Goal: Information Seeking & Learning: Learn about a topic

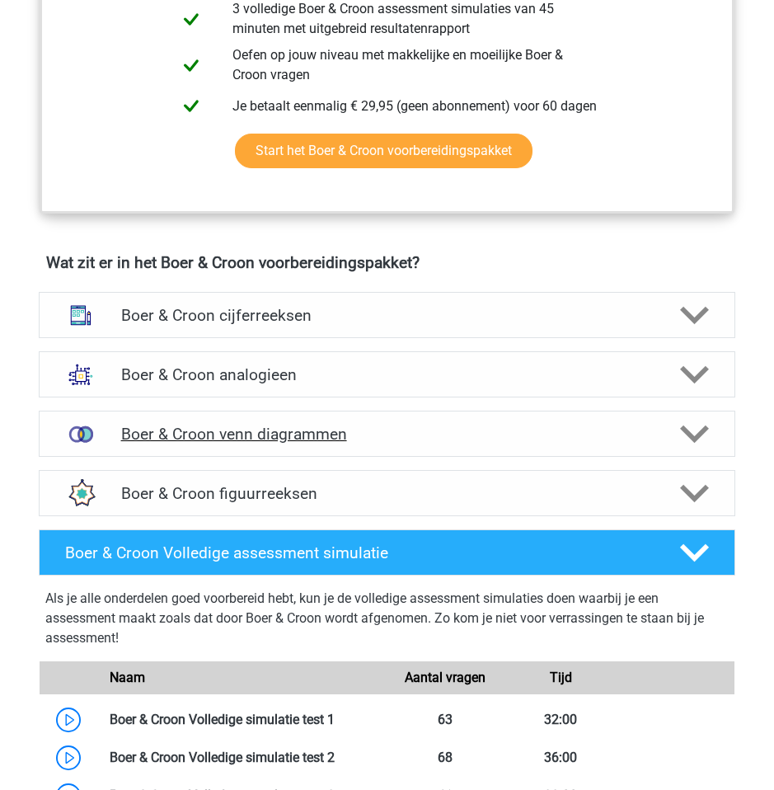
scroll to position [989, 0]
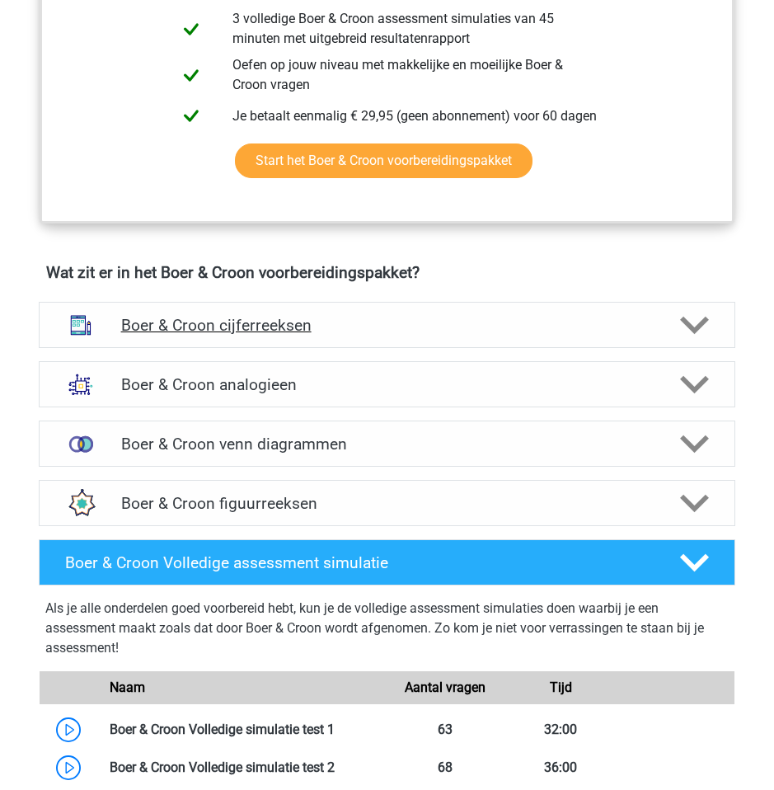
click at [683, 340] on icon at bounding box center [694, 325] width 29 height 29
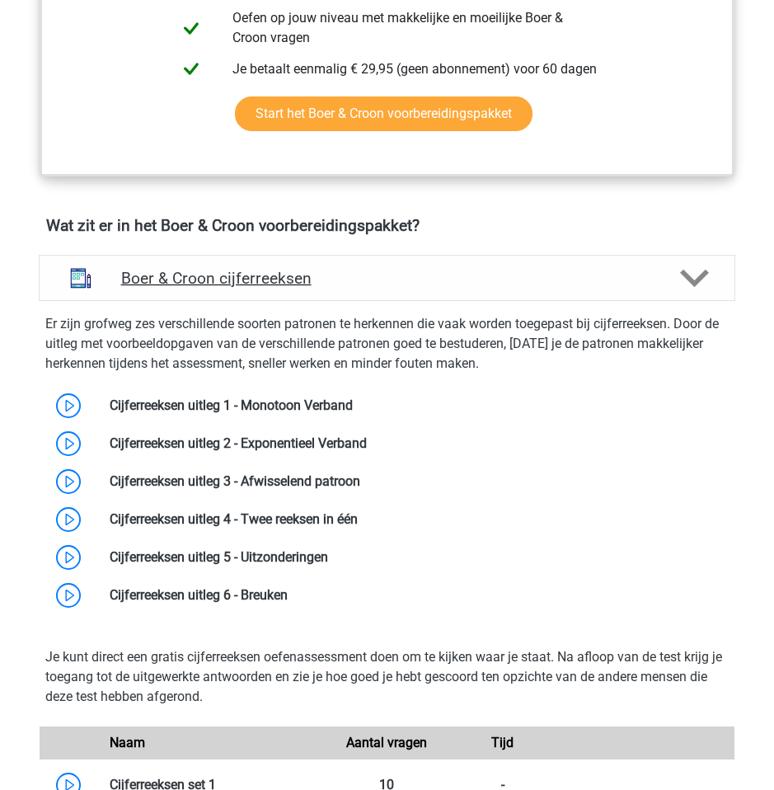
scroll to position [1092, 0]
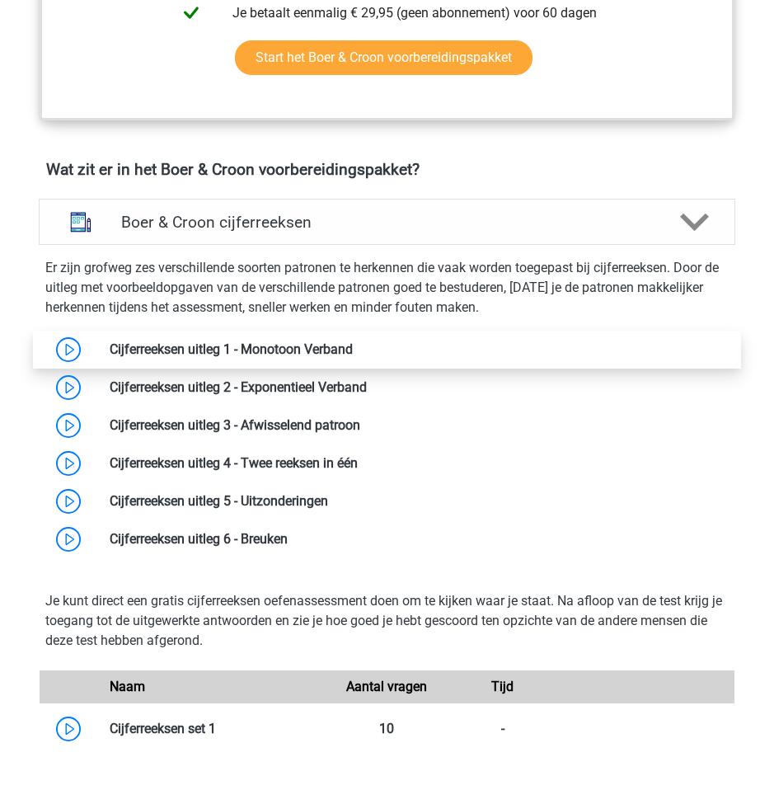
click at [353, 357] on link at bounding box center [353, 349] width 0 height 16
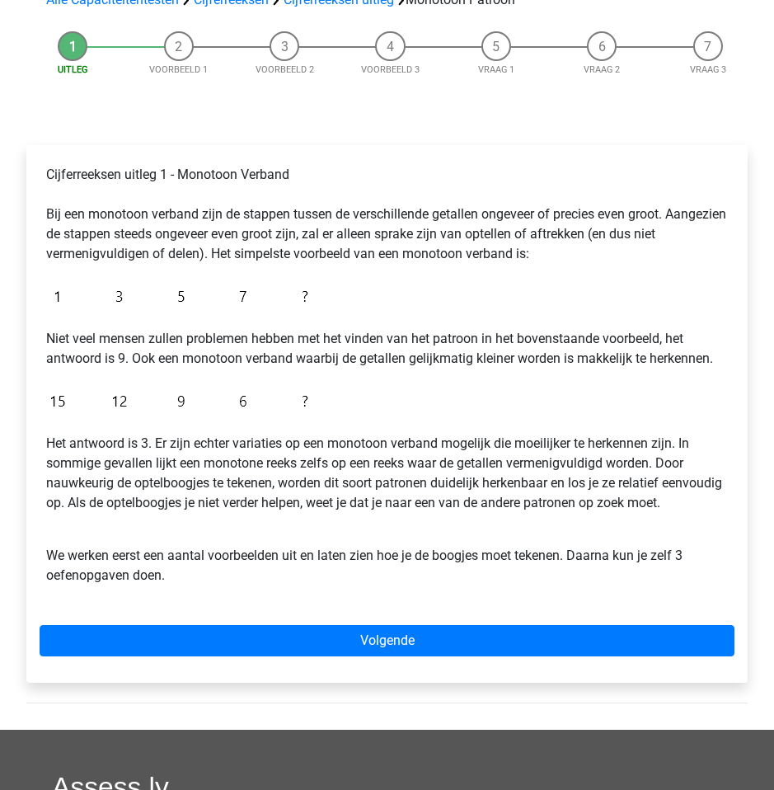
scroll to position [148, 0]
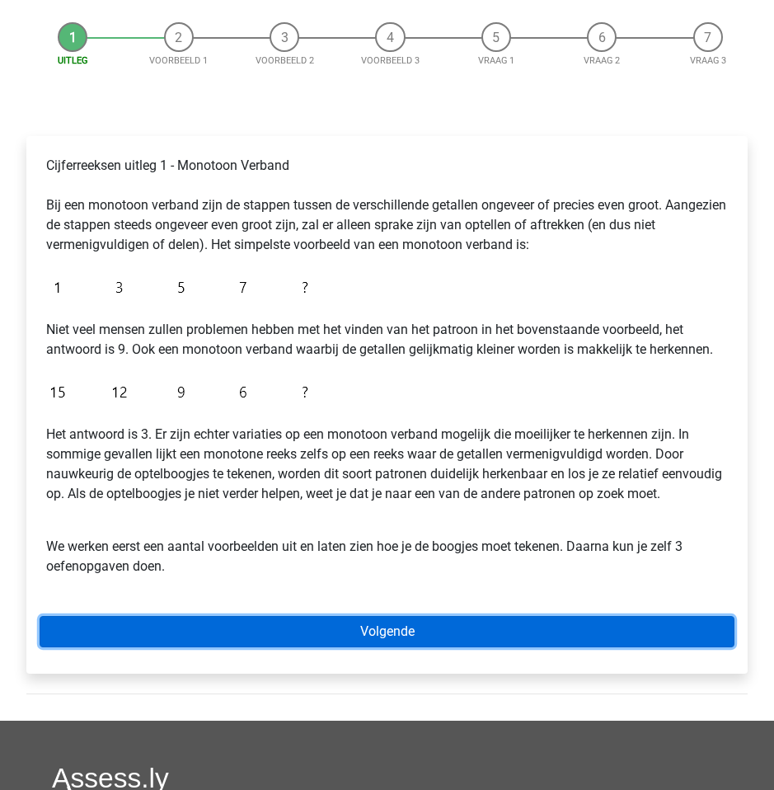
click at [120, 647] on link "Volgende" at bounding box center [387, 631] width 695 height 31
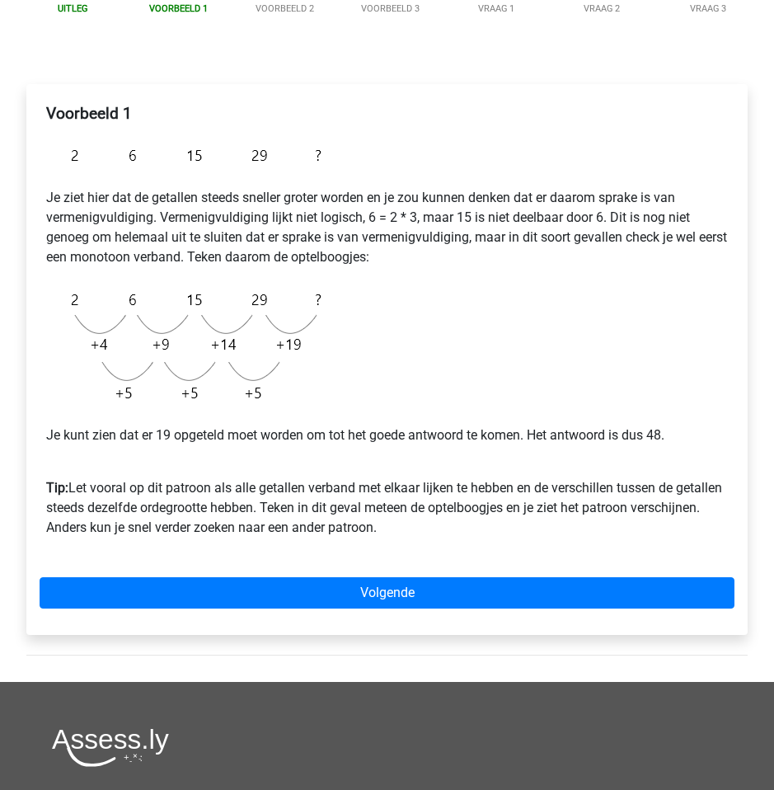
scroll to position [203, 0]
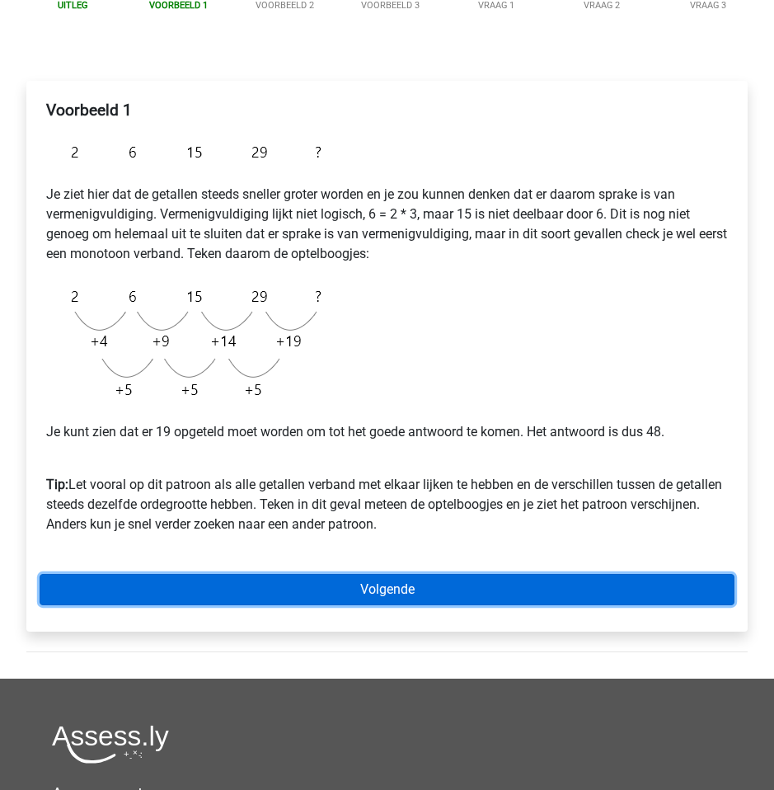
click at [157, 585] on link "Volgende" at bounding box center [387, 589] width 695 height 31
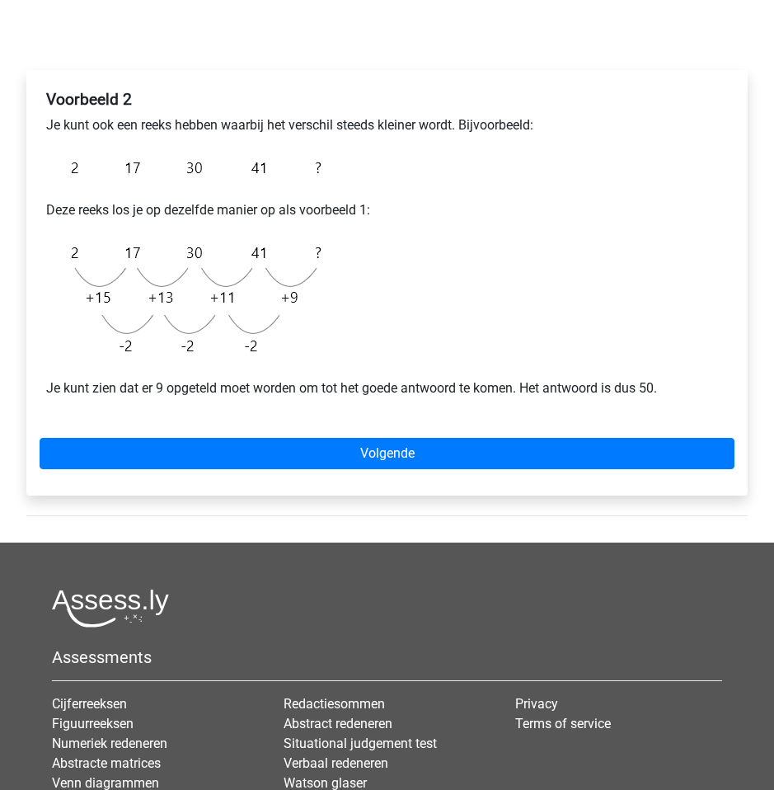
scroll to position [224, 0]
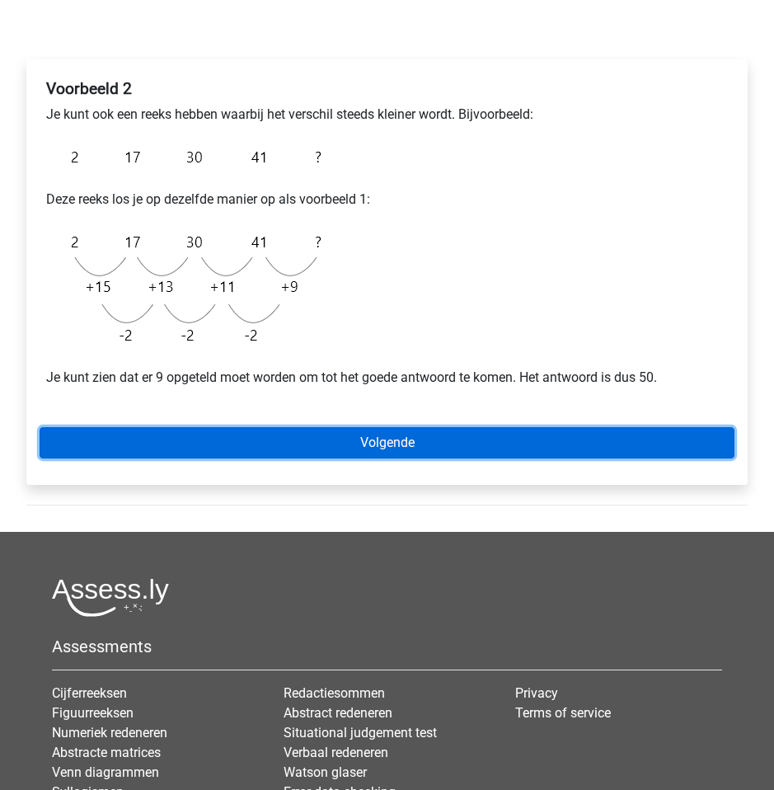
click at [264, 439] on link "Volgende" at bounding box center [387, 442] width 695 height 31
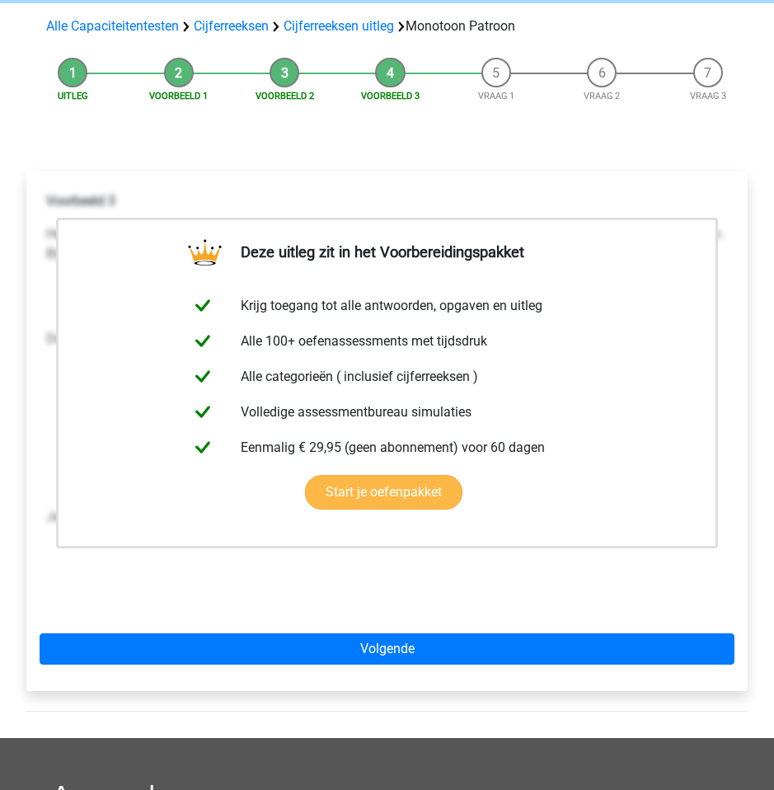
scroll to position [113, 0]
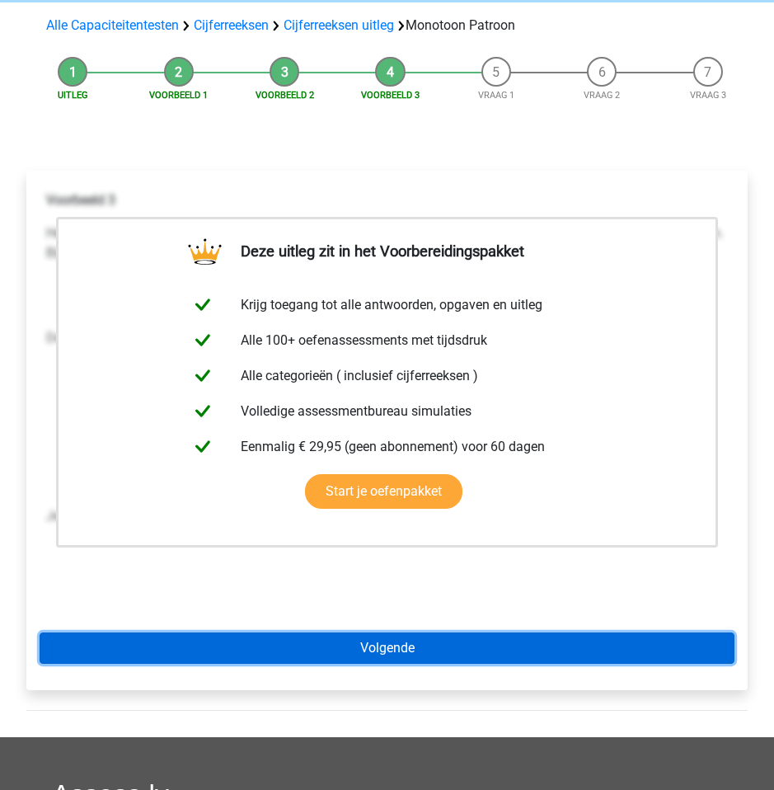
click at [292, 645] on link "Volgende" at bounding box center [387, 647] width 695 height 31
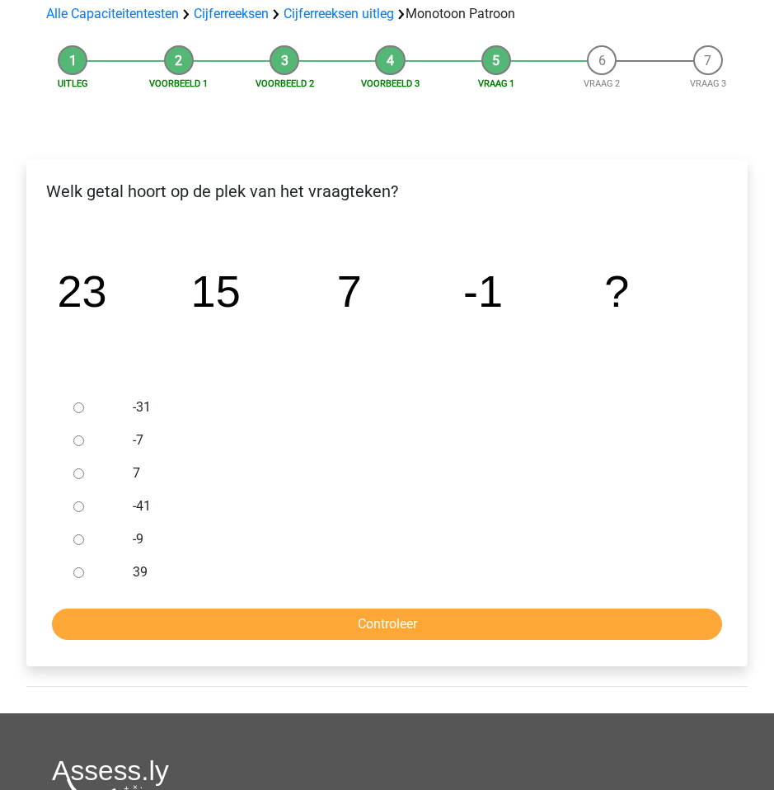
scroll to position [130, 0]
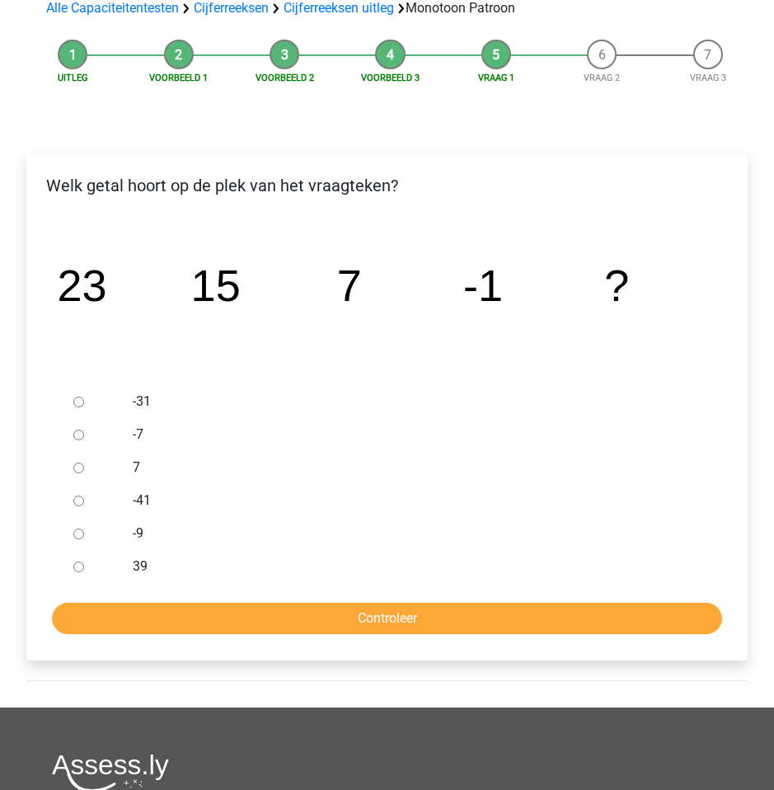
click at [73, 534] on input "-9" at bounding box center [78, 533] width 11 height 11
radio input "true"
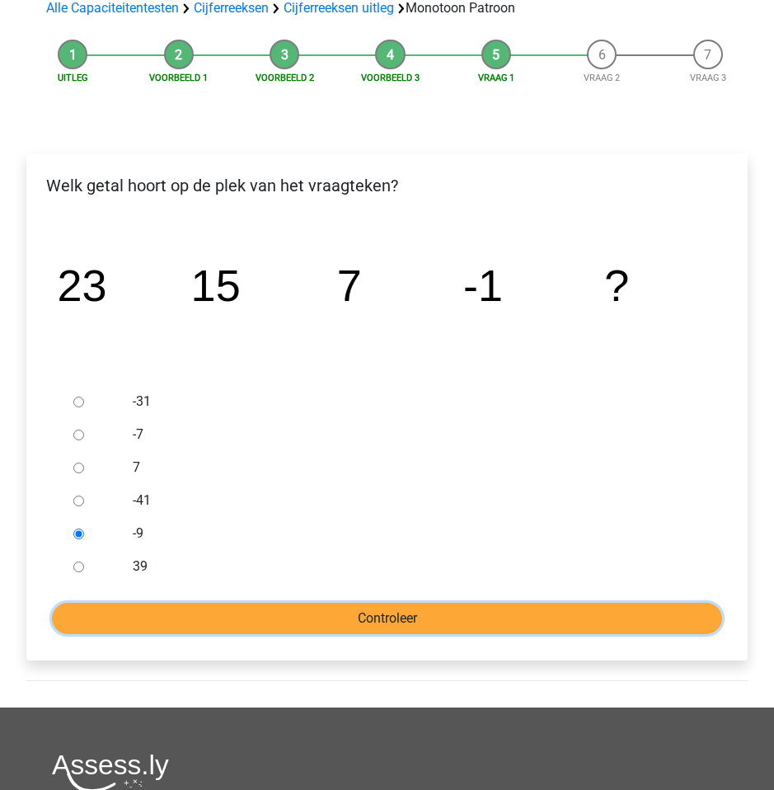
click at [201, 631] on input "Controleer" at bounding box center [387, 618] width 670 height 31
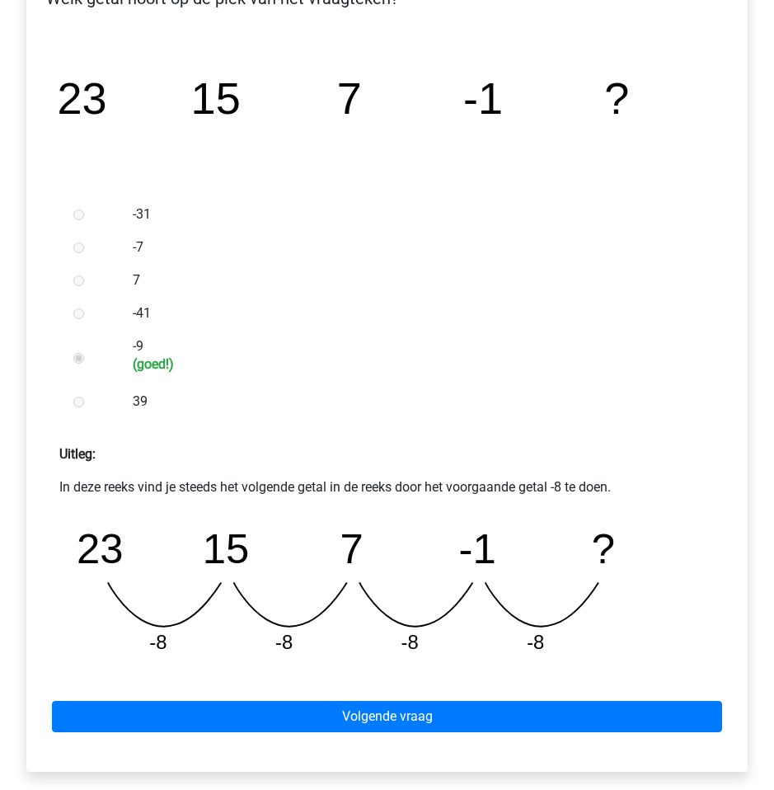
scroll to position [322, 0]
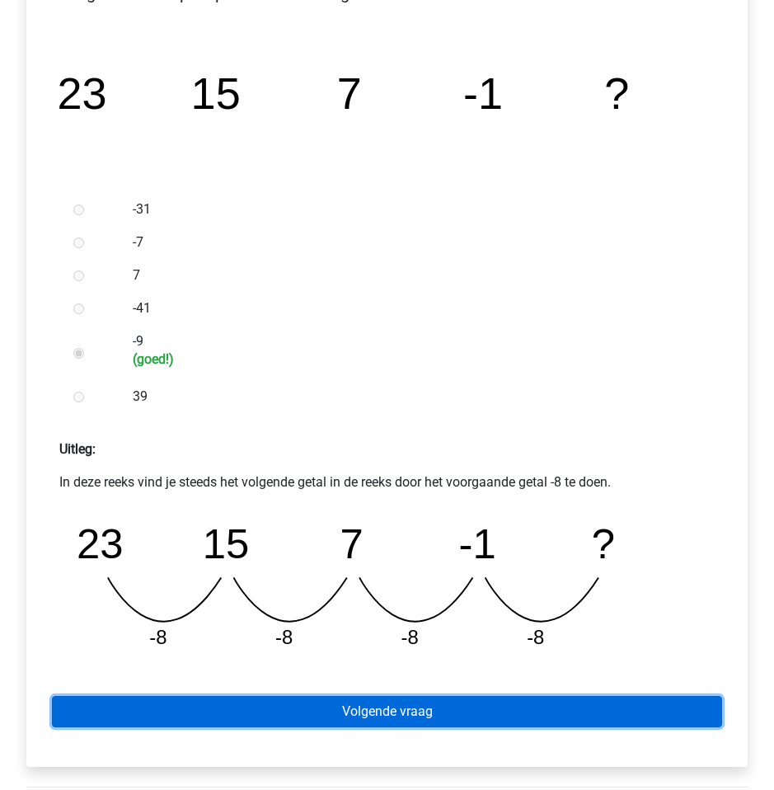
click at [200, 706] on link "Volgende vraag" at bounding box center [387, 711] width 670 height 31
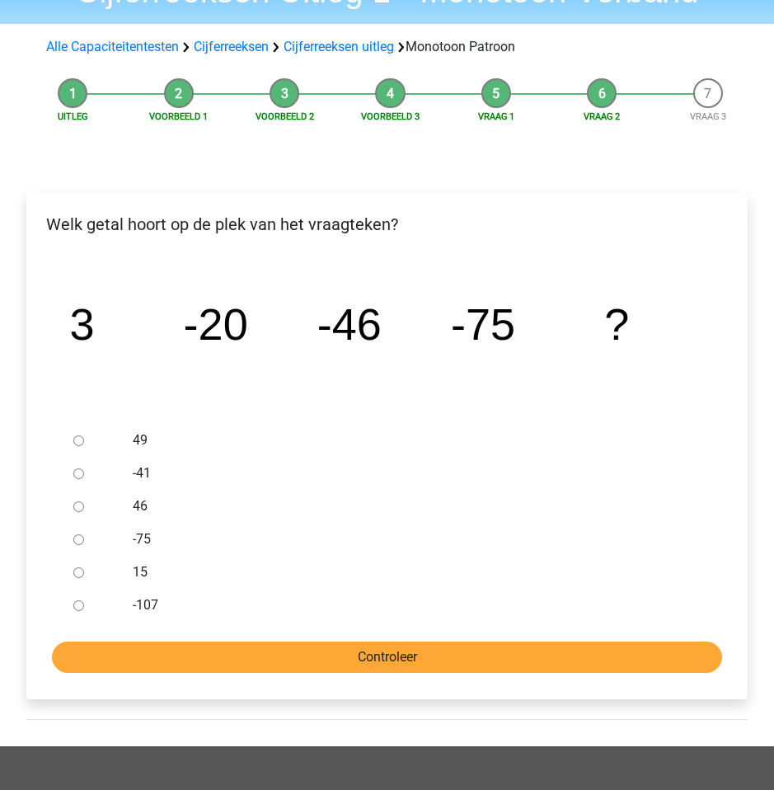
scroll to position [132, 0]
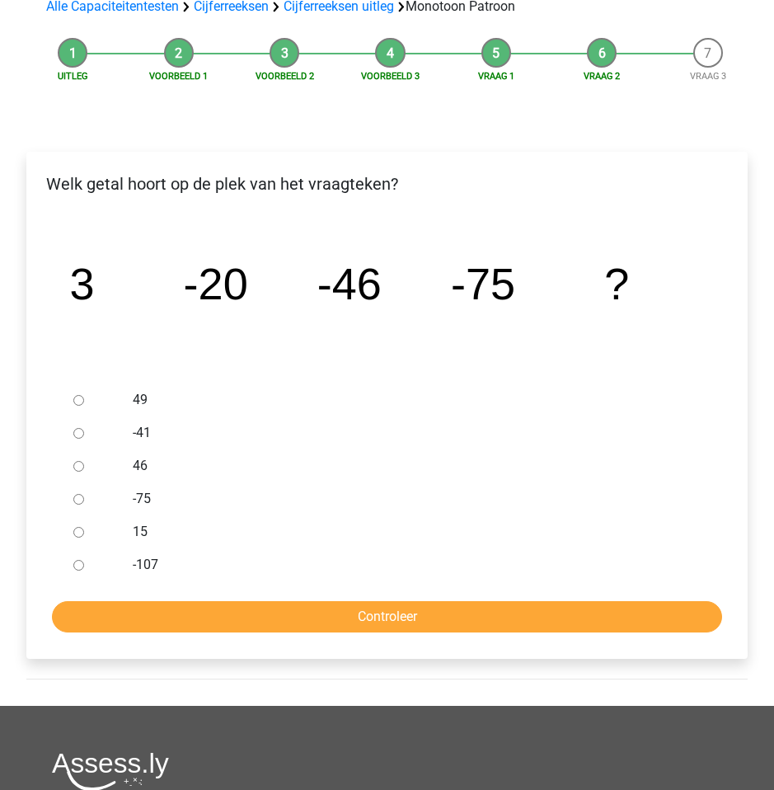
click at [89, 569] on div at bounding box center [94, 564] width 54 height 33
click at [83, 566] on input "-107" at bounding box center [78, 565] width 11 height 11
radio input "true"
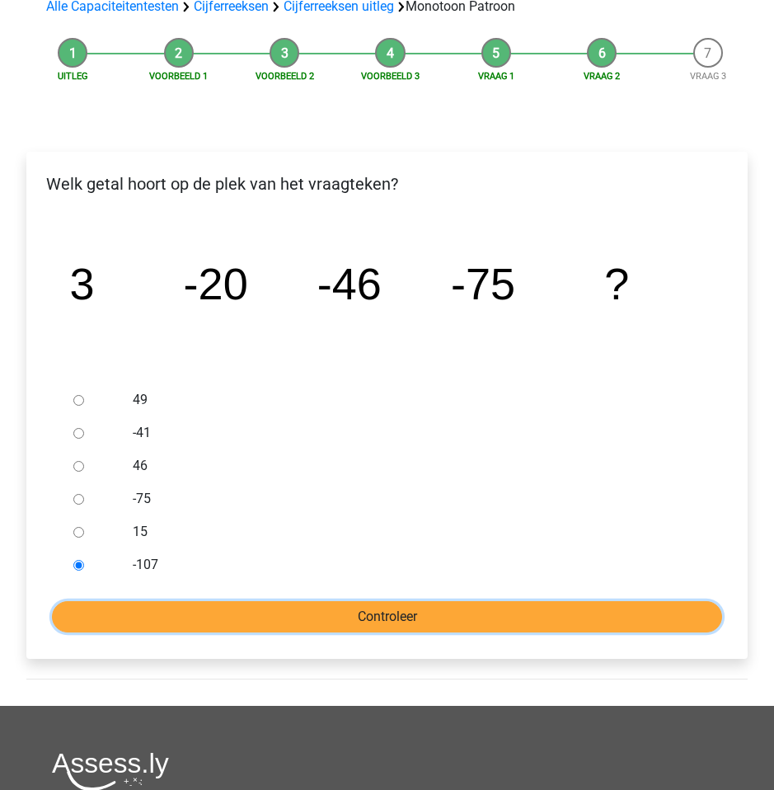
click at [110, 628] on input "Controleer" at bounding box center [387, 616] width 670 height 31
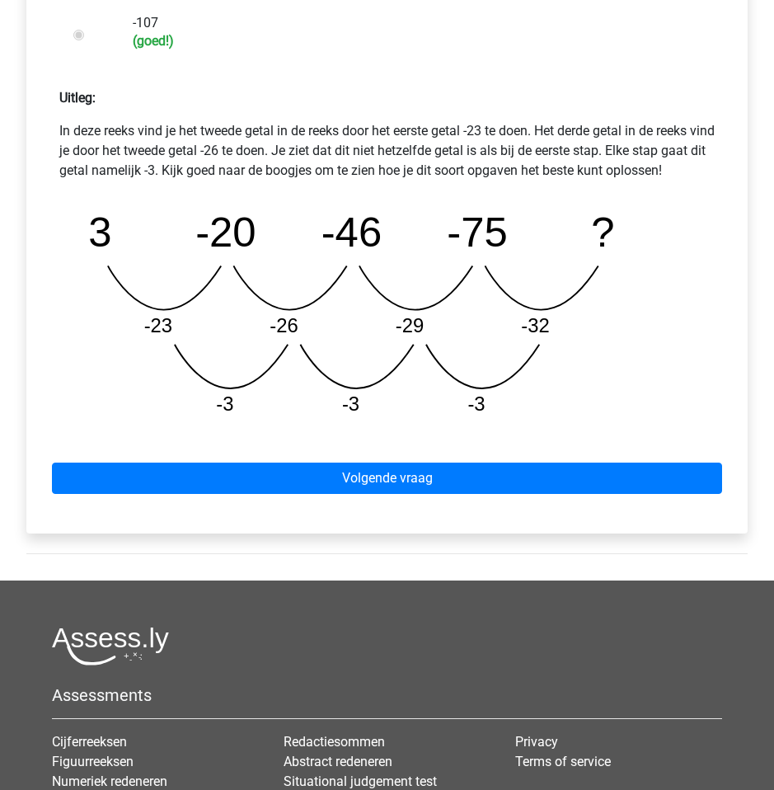
scroll to position [670, 0]
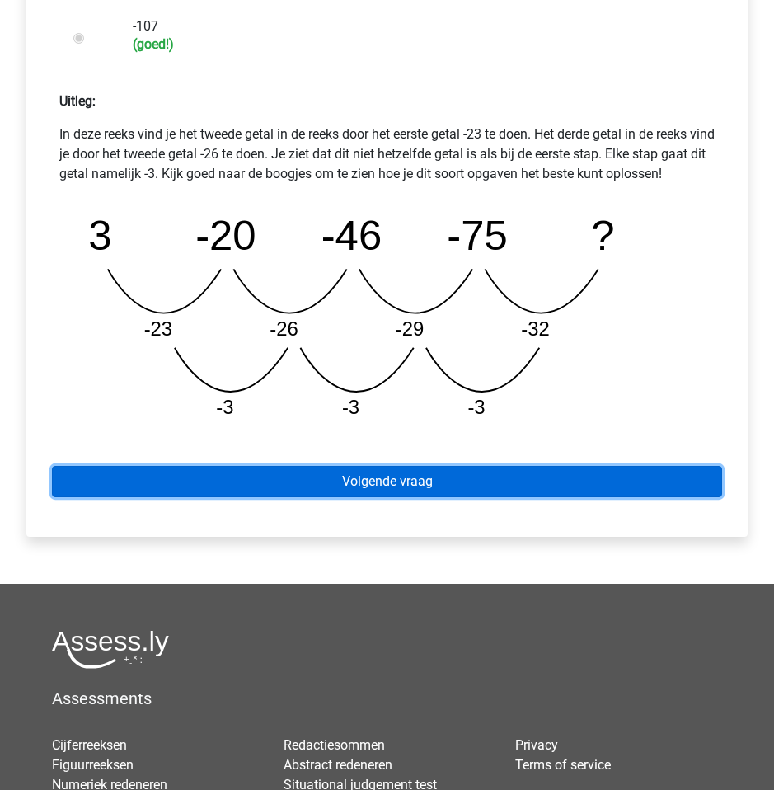
click at [280, 497] on link "Volgende vraag" at bounding box center [387, 481] width 670 height 31
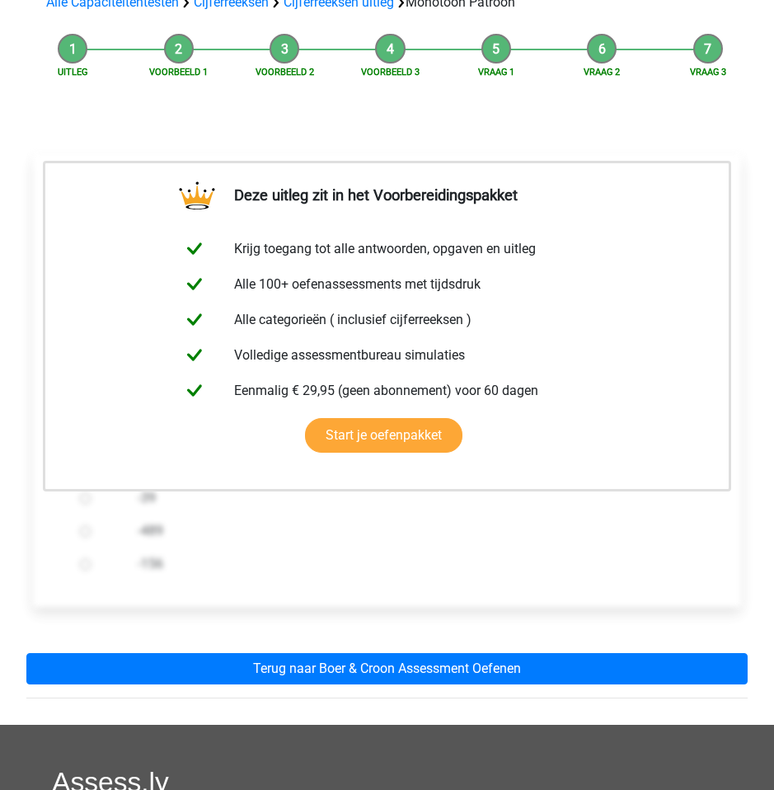
scroll to position [207, 0]
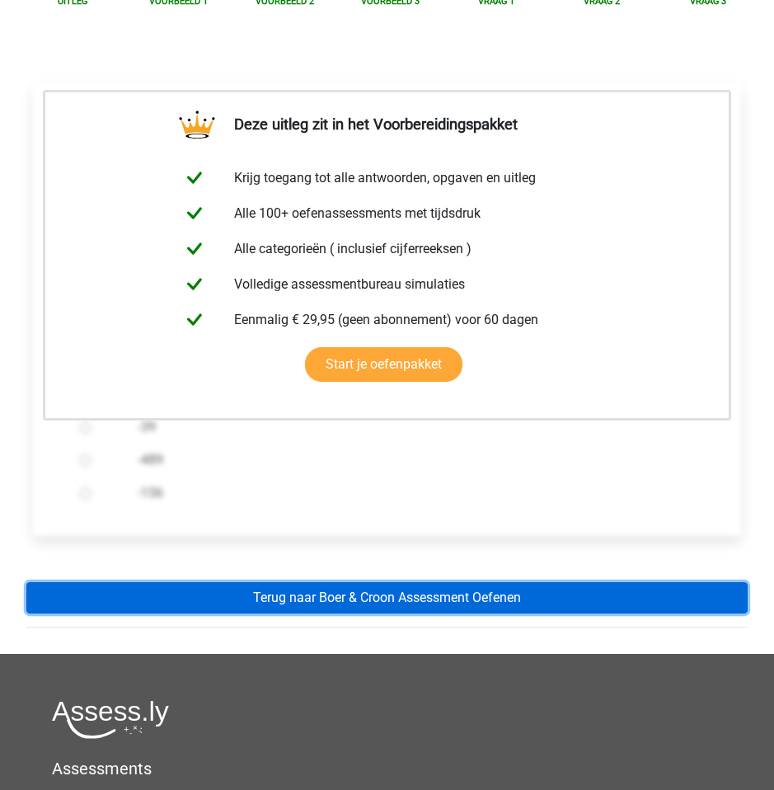
click at [209, 590] on link "Terug naar Boer & Croon Assessment Oefenen" at bounding box center [386, 597] width 721 height 31
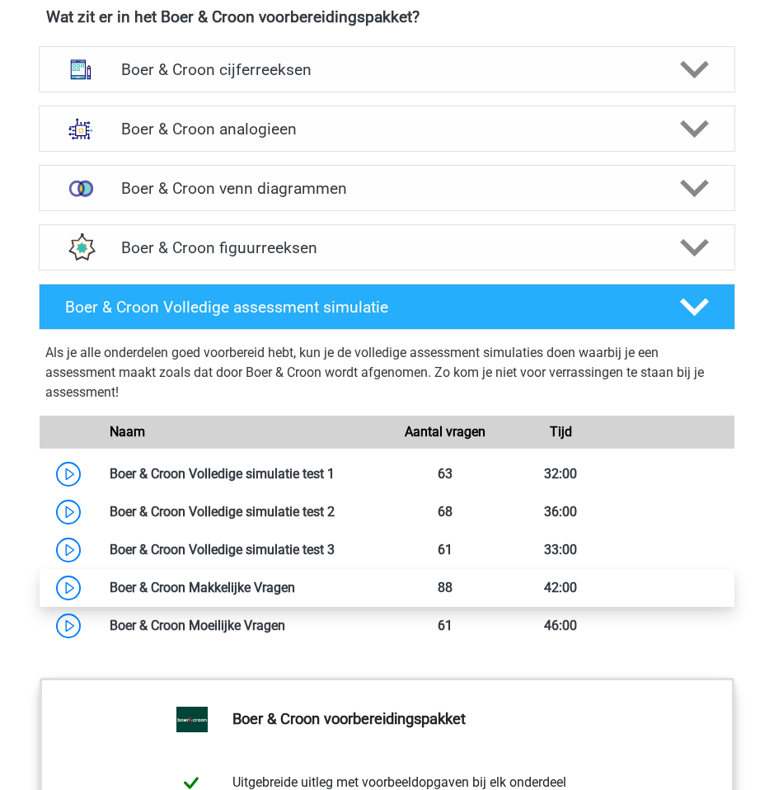
scroll to position [1075, 0]
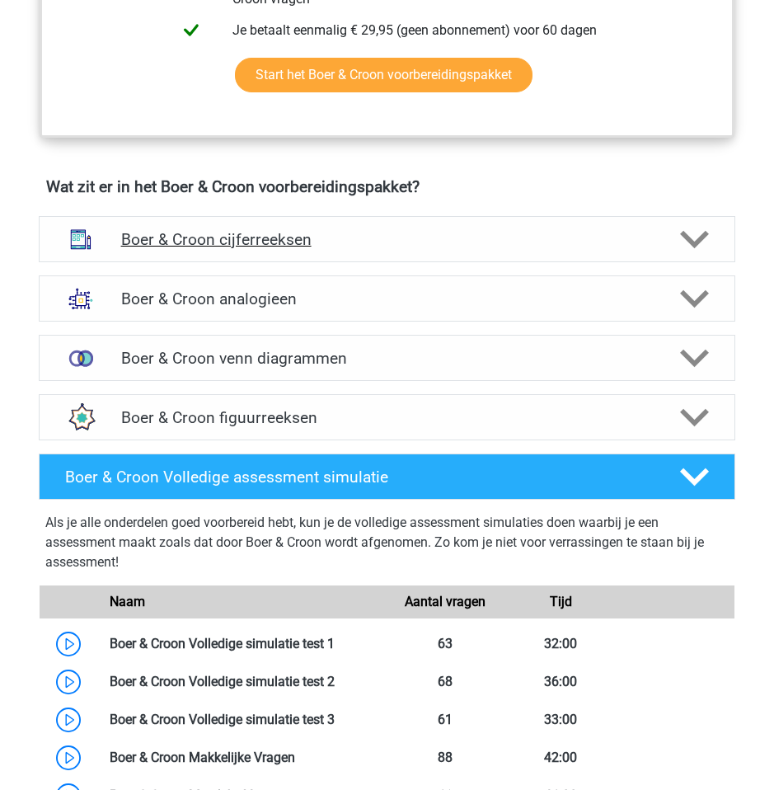
click at [152, 262] on div "Boer & Croon cijferreeksen" at bounding box center [387, 239] width 697 height 46
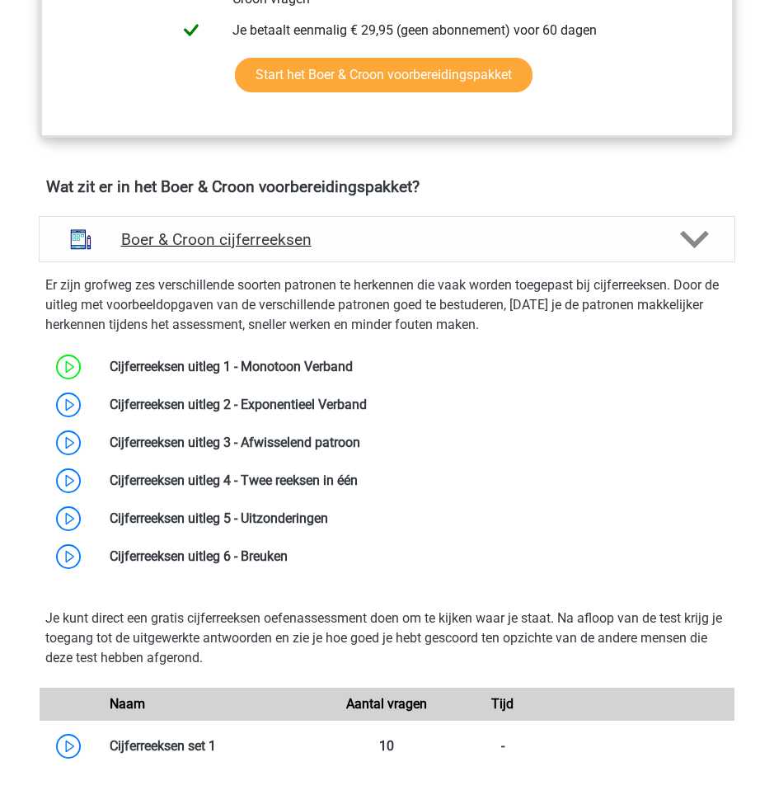
click at [151, 262] on div "Boer & Croon cijferreeksen" at bounding box center [387, 239] width 697 height 46
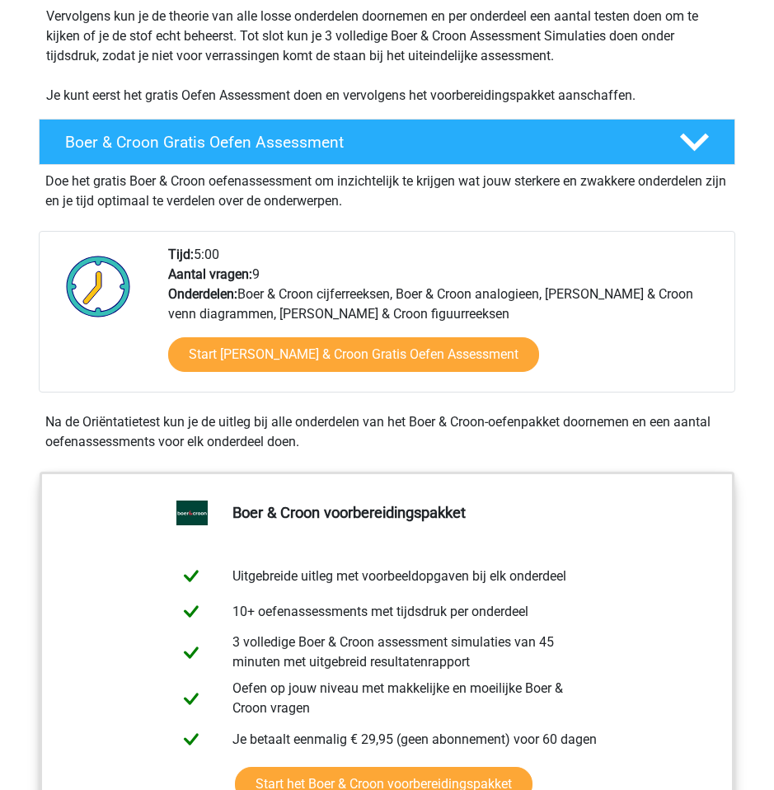
scroll to position [0, 0]
